Goal: Transaction & Acquisition: Purchase product/service

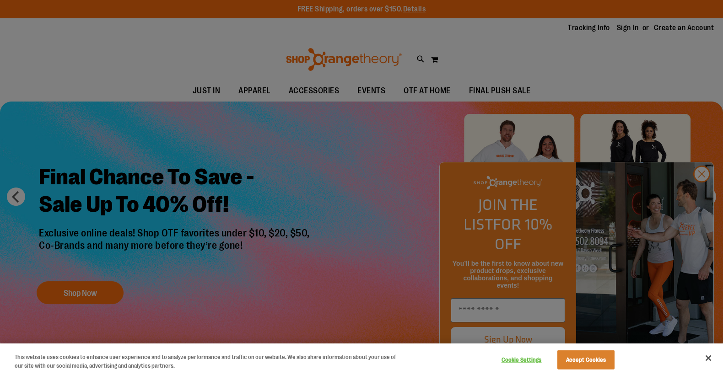
scroll to position [5, 0]
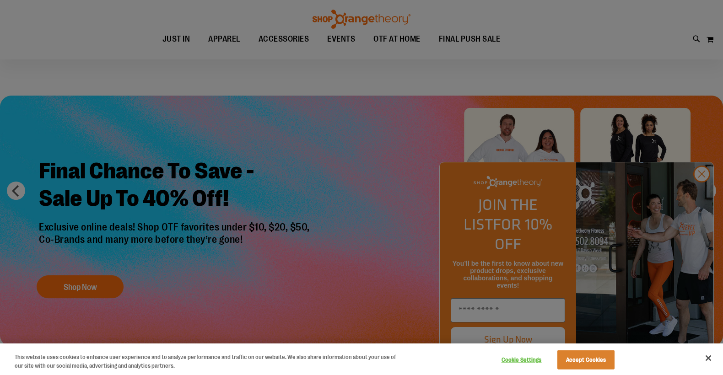
click at [704, 190] on div at bounding box center [361, 187] width 723 height 375
click at [697, 194] on div at bounding box center [361, 187] width 723 height 375
click at [592, 361] on button "Accept Cookies" at bounding box center [586, 360] width 57 height 19
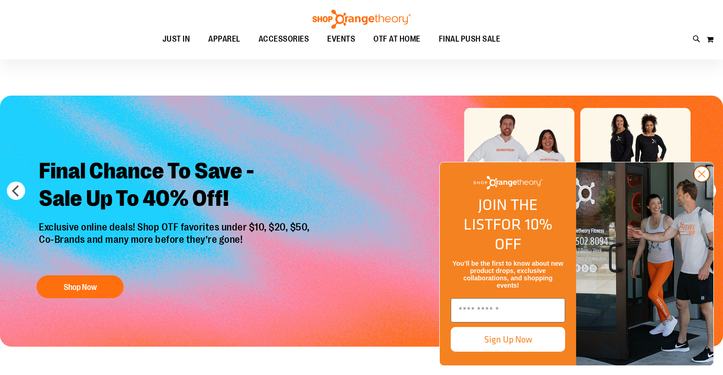
click at [701, 182] on circle "Close dialog" at bounding box center [702, 174] width 15 height 15
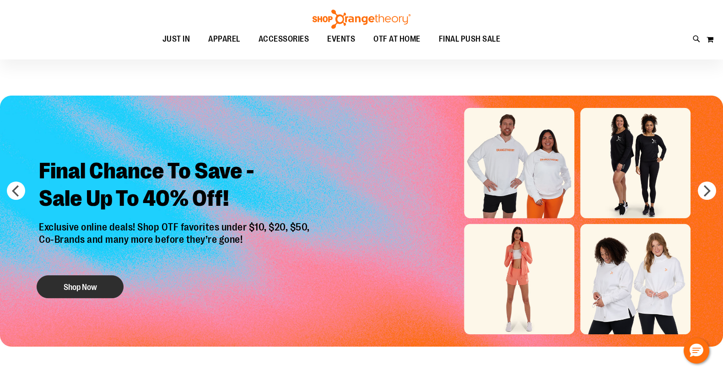
click at [77, 289] on button "Shop Now" at bounding box center [80, 287] width 87 height 23
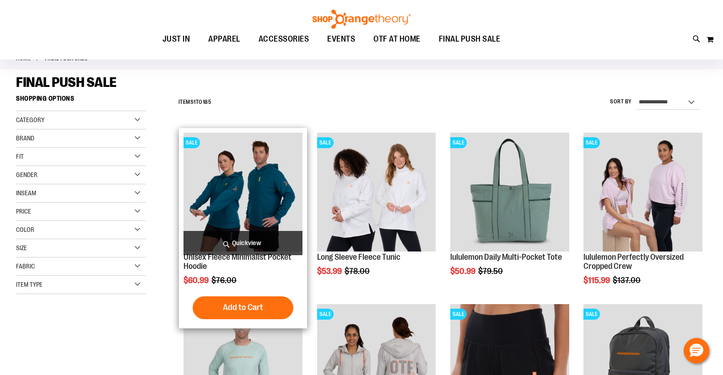
scroll to position [97, 0]
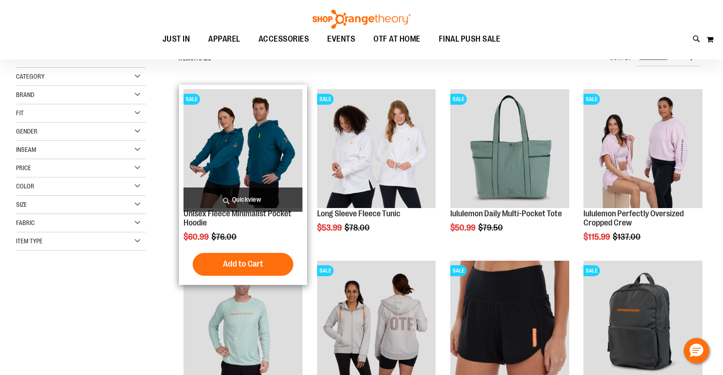
click at [240, 163] on img "product" at bounding box center [243, 148] width 119 height 119
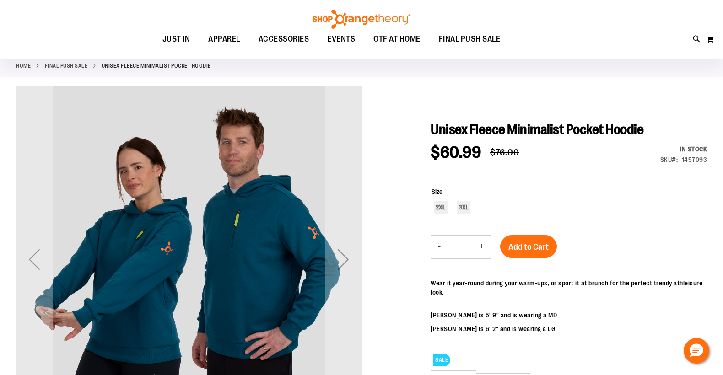
scroll to position [50, 0]
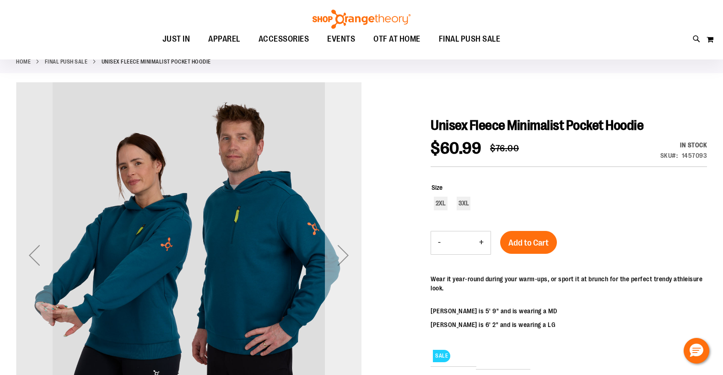
click at [350, 255] on div "Next" at bounding box center [343, 255] width 37 height 37
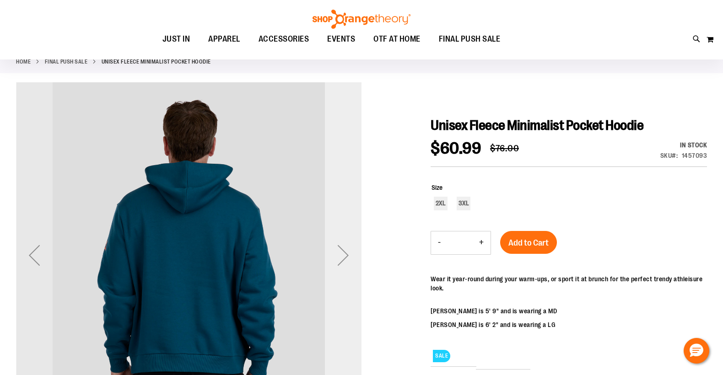
click at [350, 255] on div "Next" at bounding box center [343, 255] width 37 height 37
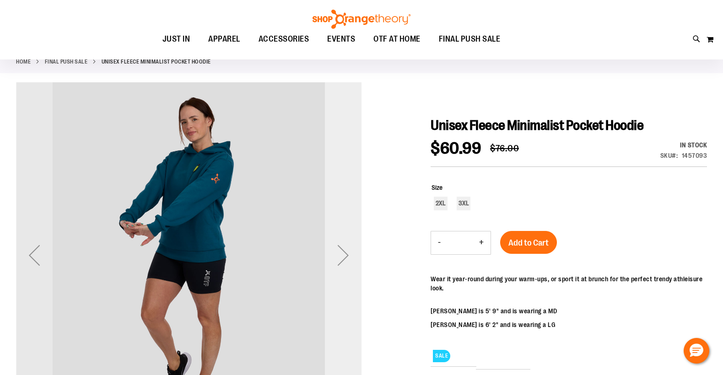
click at [350, 255] on div "Next" at bounding box center [343, 255] width 37 height 37
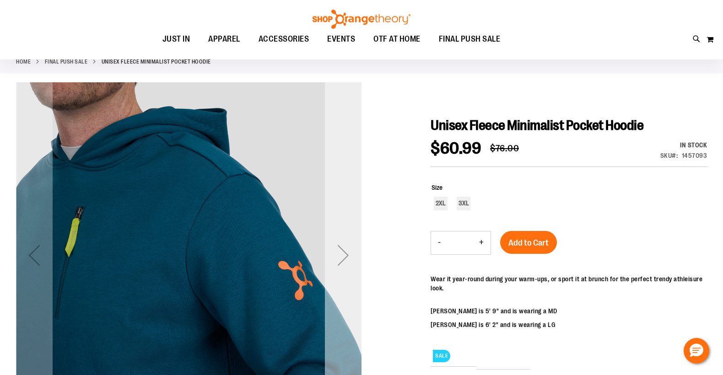
click at [350, 254] on div "Next" at bounding box center [343, 255] width 37 height 37
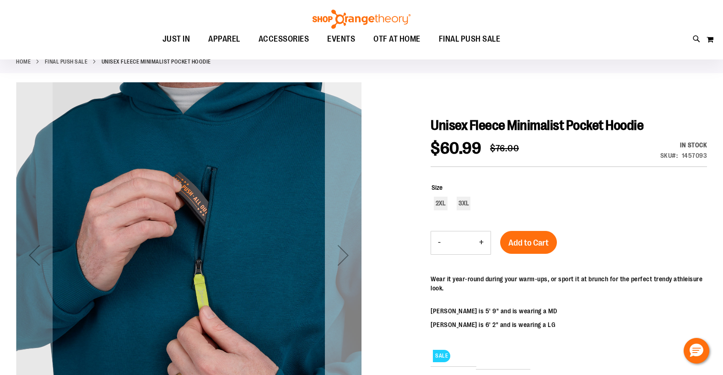
click at [350, 254] on div "Next" at bounding box center [343, 255] width 37 height 37
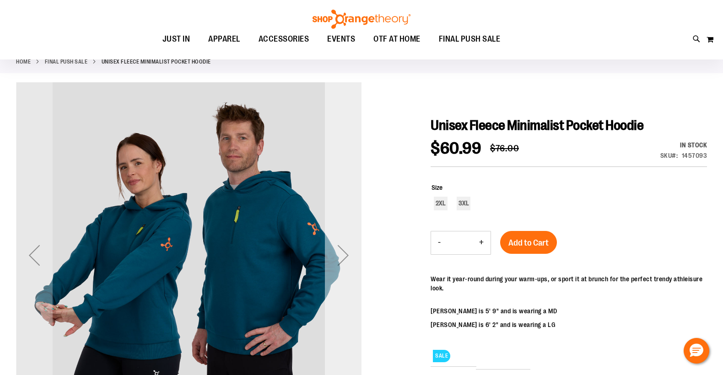
click at [350, 254] on div "Next" at bounding box center [343, 255] width 37 height 37
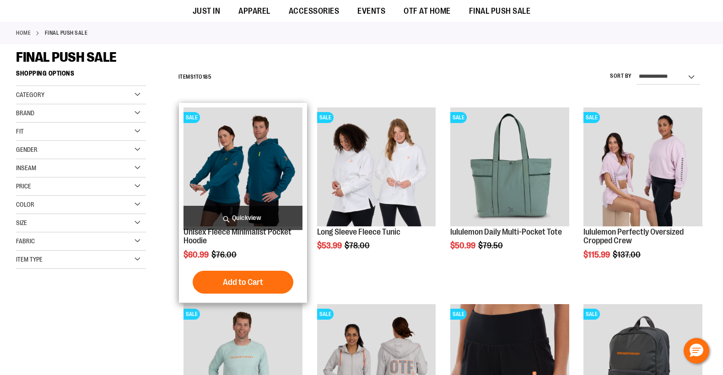
scroll to position [202, 0]
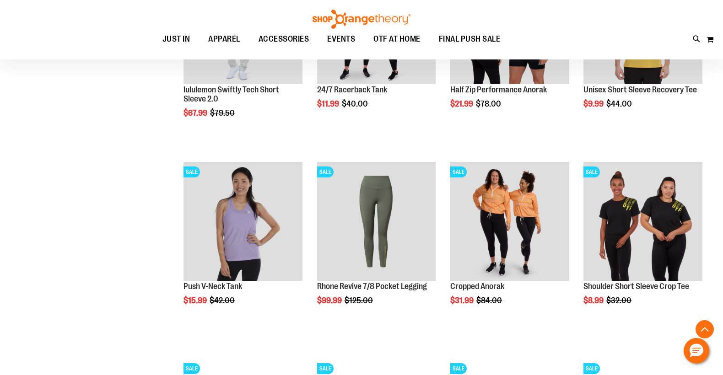
scroll to position [580, 0]
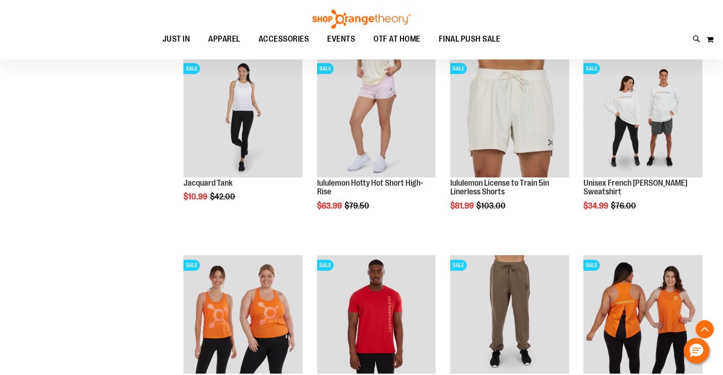
scroll to position [804, 0]
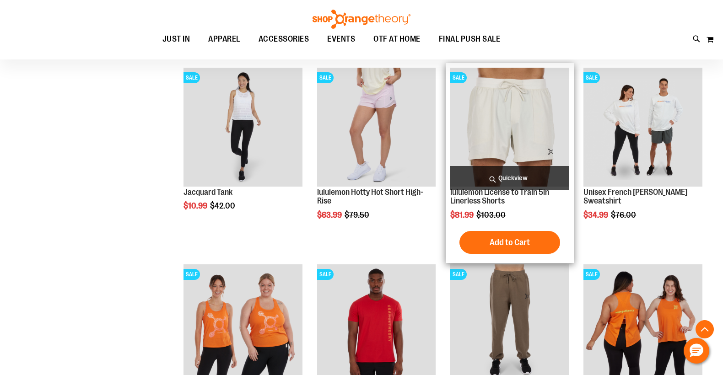
click at [483, 151] on img "product" at bounding box center [509, 127] width 119 height 119
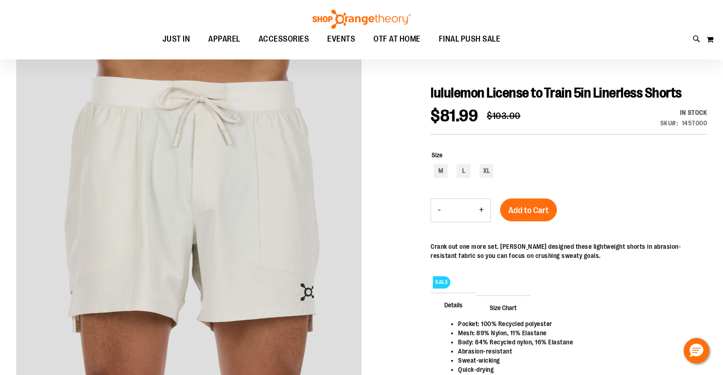
scroll to position [85, 0]
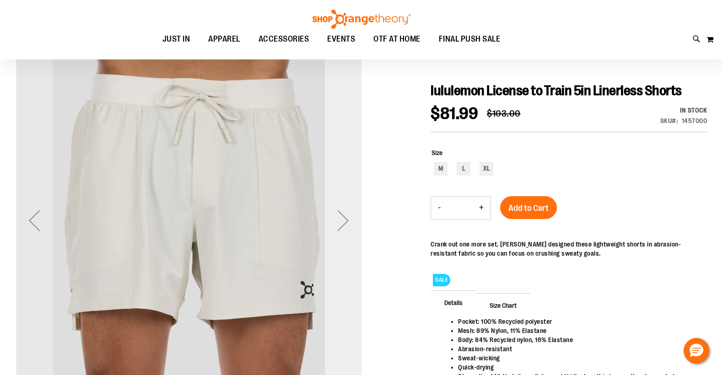
click at [336, 215] on div "Next" at bounding box center [343, 220] width 37 height 37
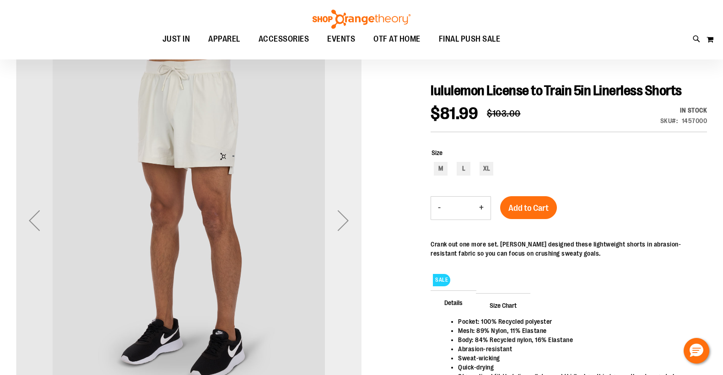
click at [336, 215] on div "Next" at bounding box center [343, 220] width 37 height 37
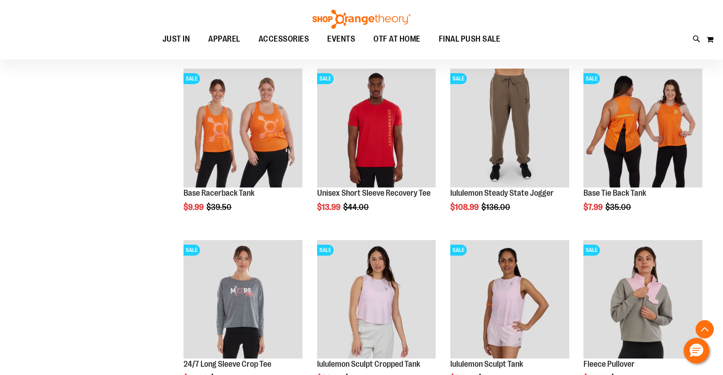
scroll to position [30, 0]
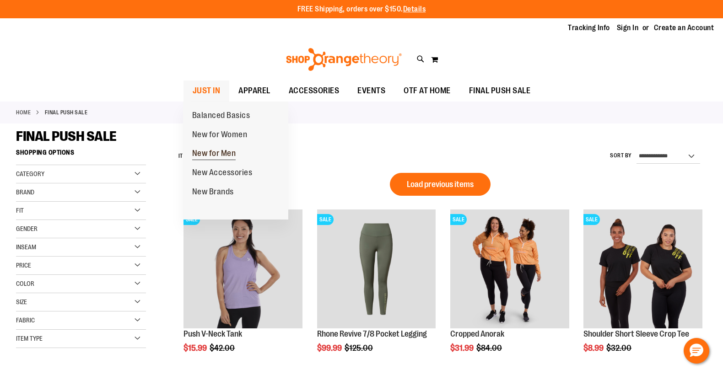
click at [206, 155] on span "New for Men" at bounding box center [214, 154] width 44 height 11
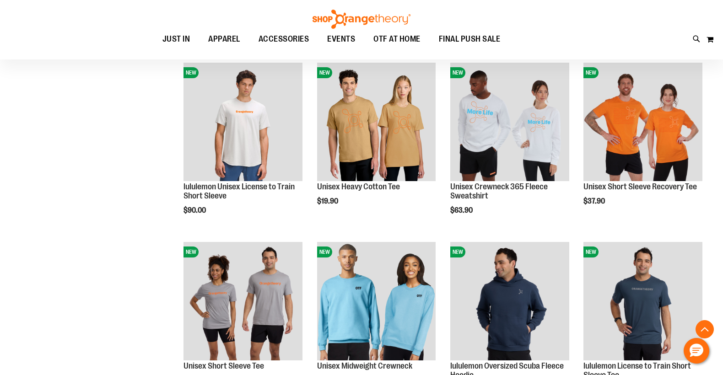
scroll to position [351, 0]
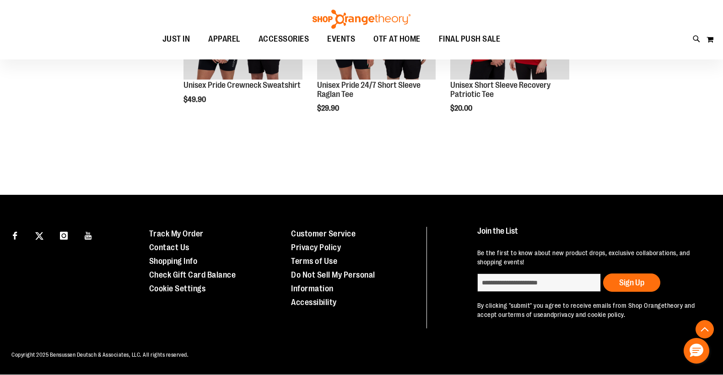
scroll to position [189, 0]
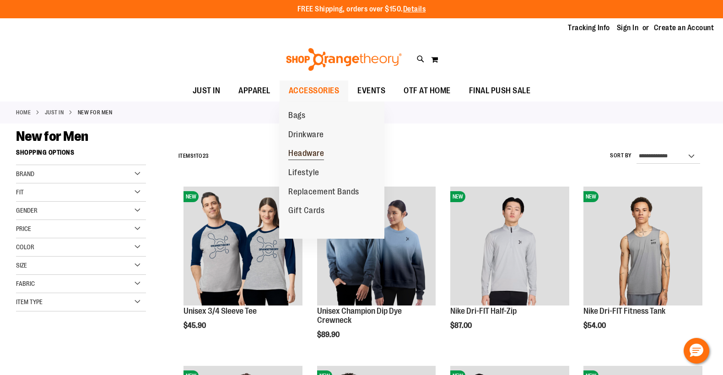
click at [309, 154] on span "Headware" at bounding box center [306, 154] width 36 height 11
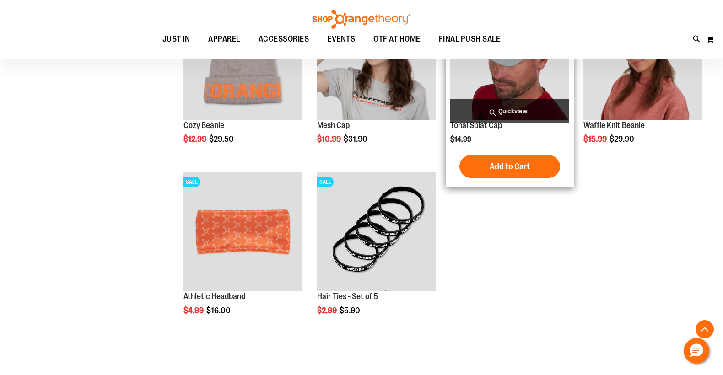
scroll to position [303, 0]
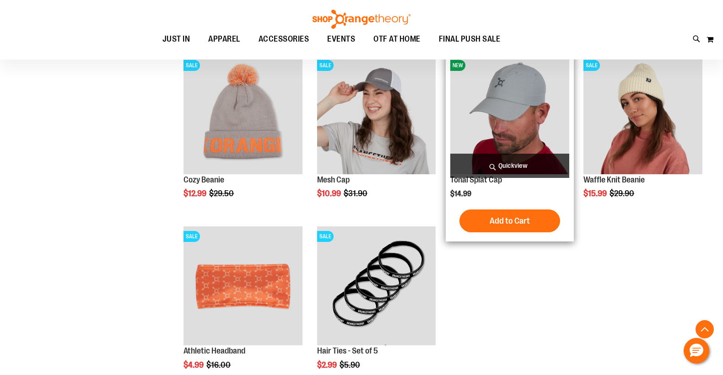
click at [529, 139] on img "product" at bounding box center [509, 114] width 119 height 119
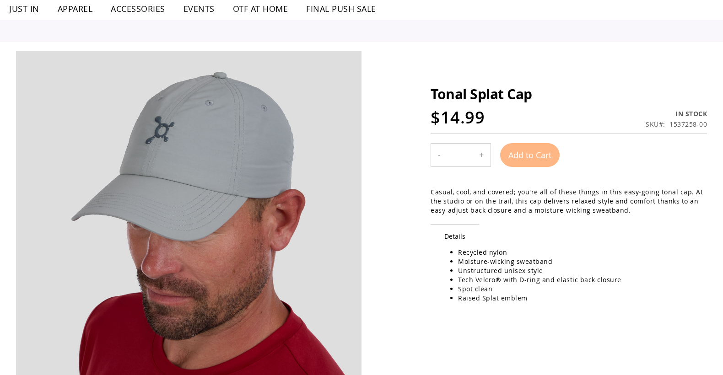
scroll to position [125, 0]
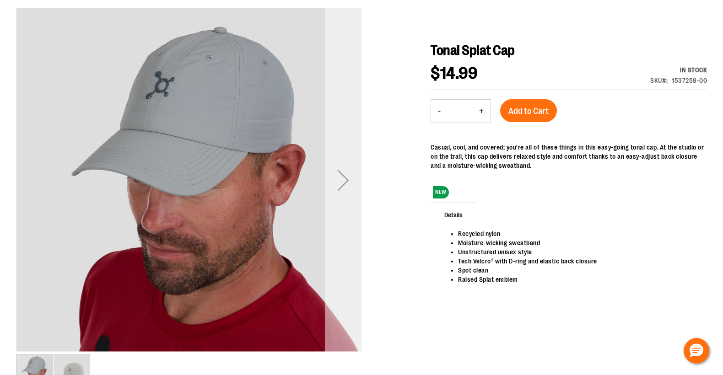
click at [345, 175] on div "Next" at bounding box center [343, 180] width 37 height 37
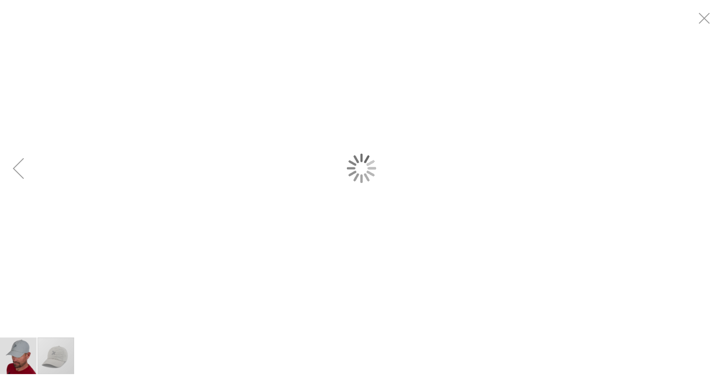
scroll to position [0, 0]
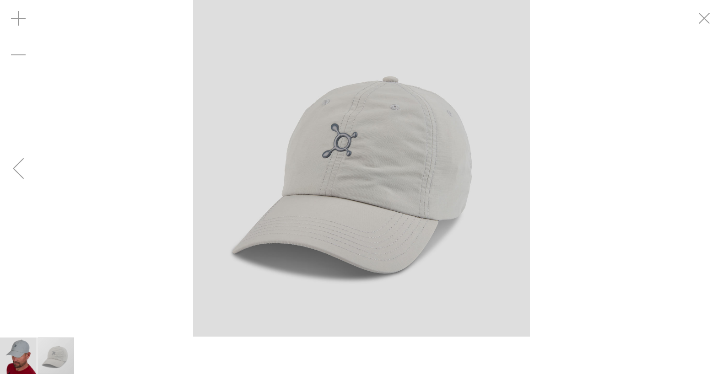
click at [31, 173] on div "Previous" at bounding box center [18, 168] width 37 height 37
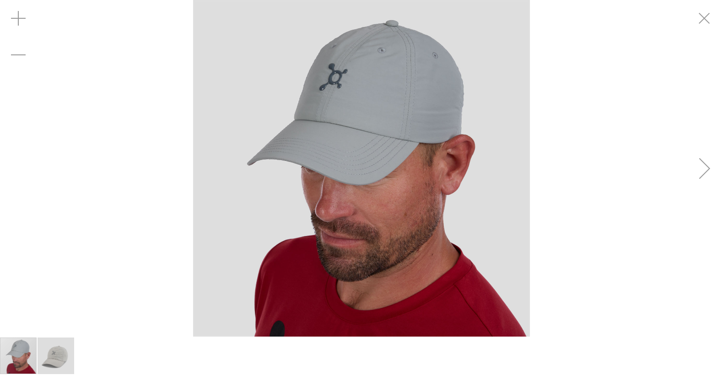
click at [25, 173] on div "carousel" at bounding box center [361, 168] width 723 height 337
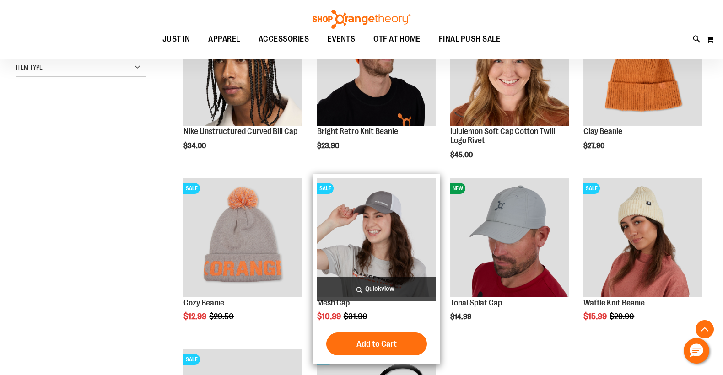
scroll to position [46, 0]
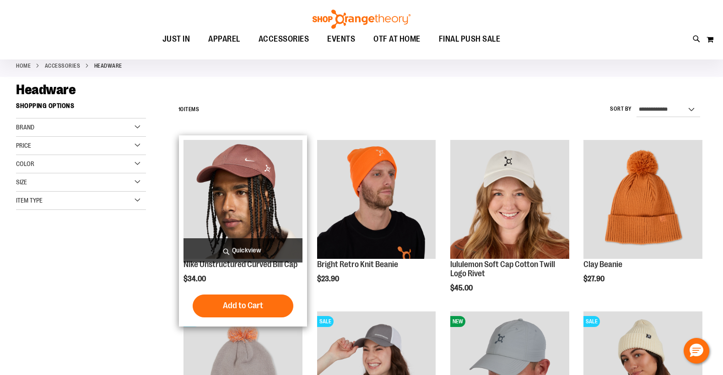
click at [221, 159] on img "product" at bounding box center [243, 199] width 119 height 119
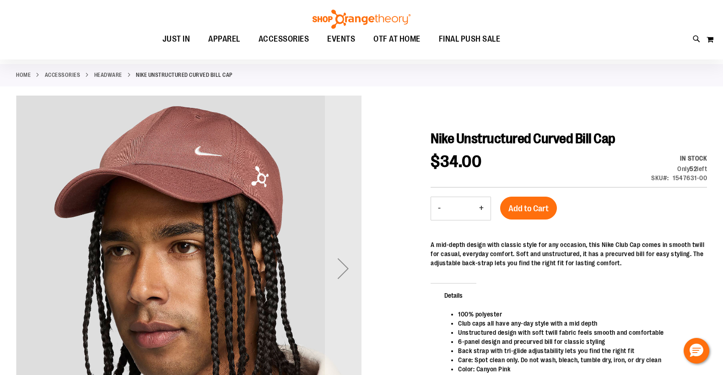
scroll to position [54, 0]
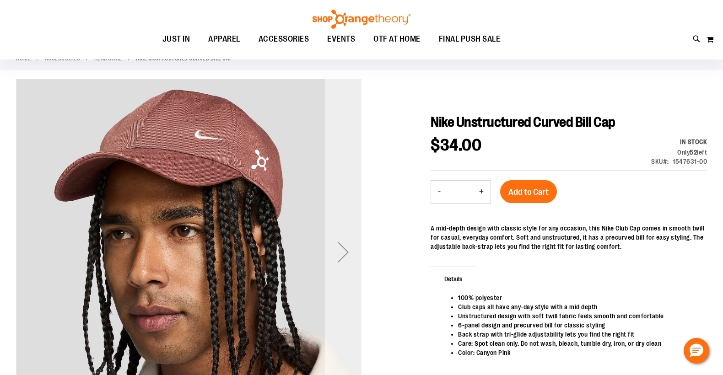
click at [341, 255] on div "Next" at bounding box center [343, 252] width 37 height 37
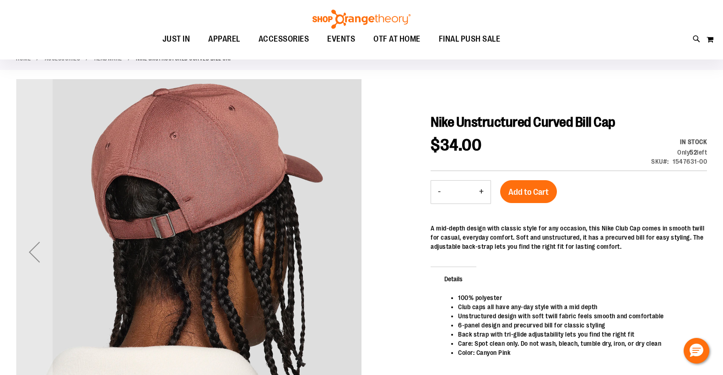
scroll to position [0, 0]
